Goal: Information Seeking & Learning: Find specific fact

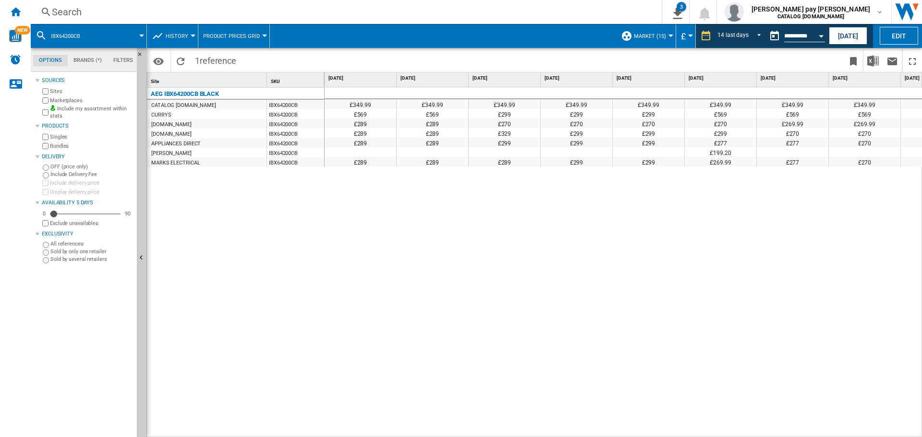
scroll to position [0, 482]
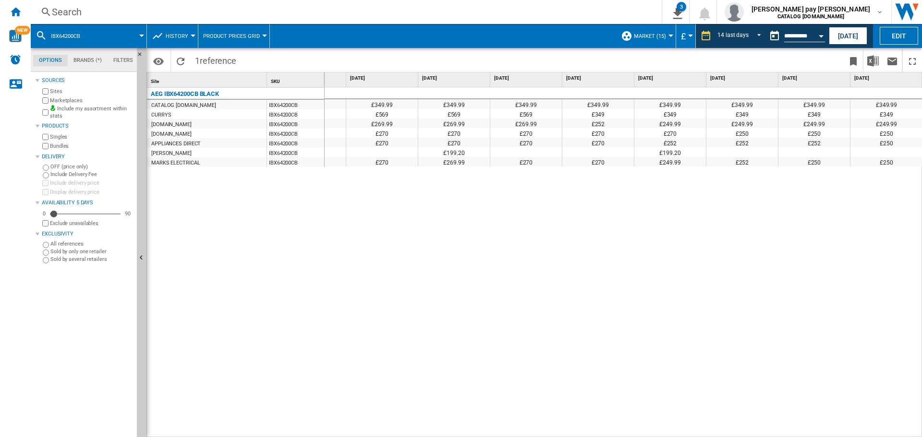
click at [147, 12] on div "Search" at bounding box center [344, 11] width 585 height 13
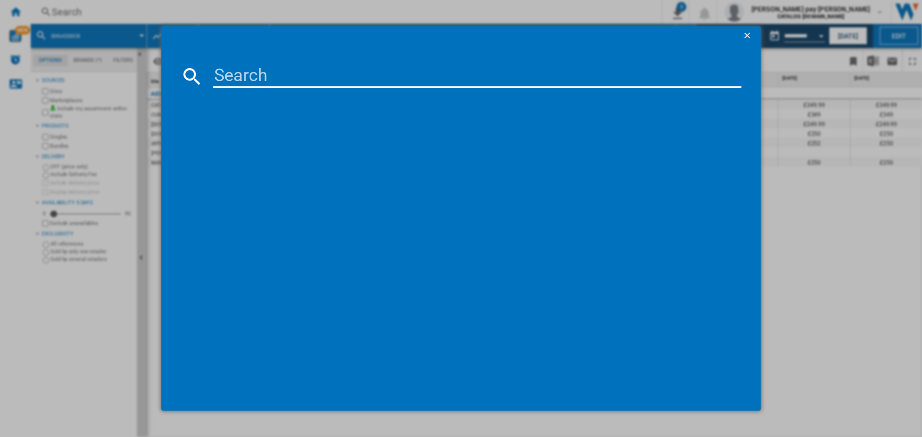
click at [244, 85] on input at bounding box center [477, 76] width 528 height 23
type input "DUB331110M"
click at [822, 253] on div "DUB331110M Please wait..." at bounding box center [461, 218] width 922 height 437
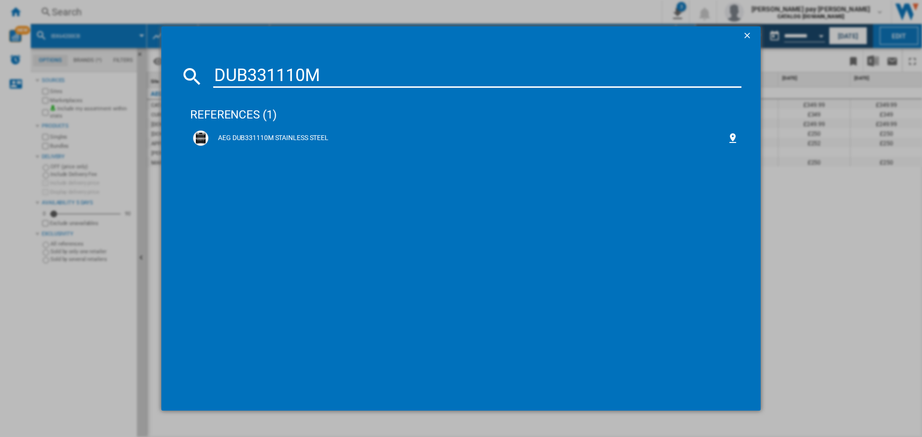
click at [749, 35] on ng-md-icon "getI18NText('BUTTONS.CLOSE_DIALOG')" at bounding box center [748, 37] width 12 height 12
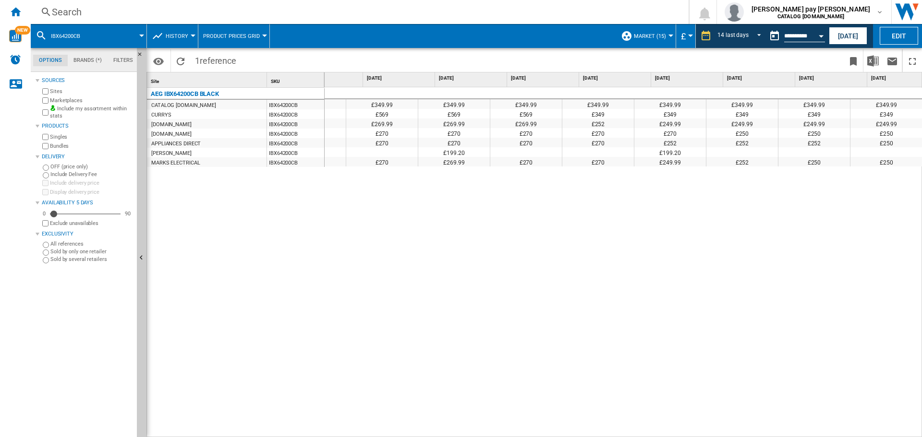
scroll to position [0, 482]
